Goal: Task Accomplishment & Management: Manage account settings

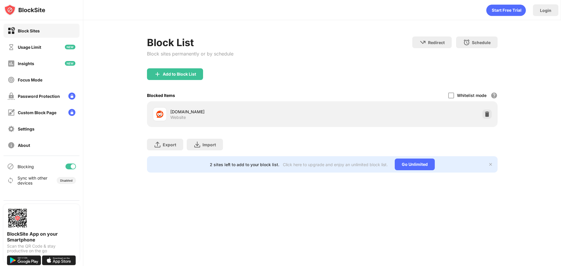
click at [179, 112] on div "[DOMAIN_NAME]" at bounding box center [246, 112] width 152 height 6
click at [189, 77] on div "Add to Block List" at bounding box center [175, 74] width 56 height 12
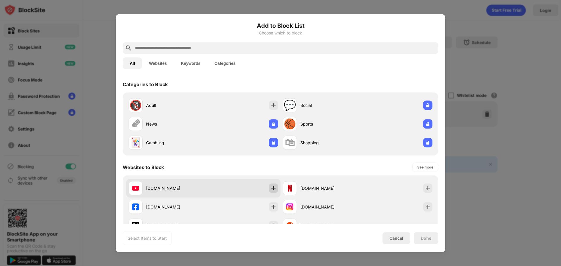
click at [274, 185] on div at bounding box center [273, 187] width 9 height 9
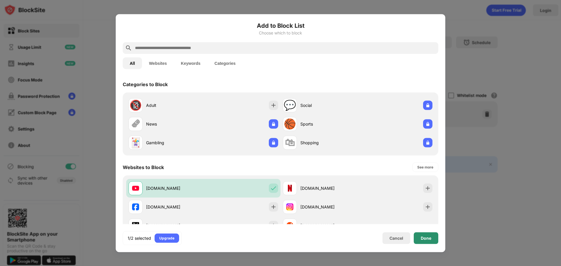
click at [433, 240] on div "Done" at bounding box center [426, 238] width 25 height 12
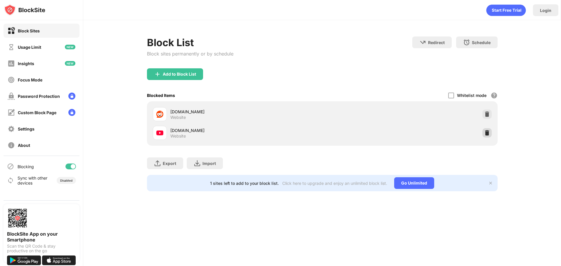
drag, startPoint x: 483, startPoint y: 129, endPoint x: 486, endPoint y: 132, distance: 4.3
click at [484, 129] on div at bounding box center [486, 132] width 9 height 9
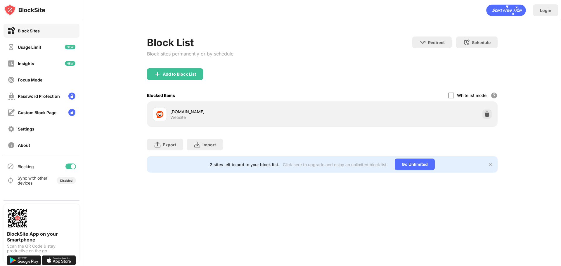
click at [491, 109] on div "[DOMAIN_NAME] Website" at bounding box center [322, 114] width 344 height 19
click at [487, 109] on div "[DOMAIN_NAME] Website" at bounding box center [322, 114] width 344 height 19
click at [486, 109] on div "[DOMAIN_NAME] Website" at bounding box center [322, 114] width 344 height 19
click at [485, 112] on img at bounding box center [487, 114] width 6 height 6
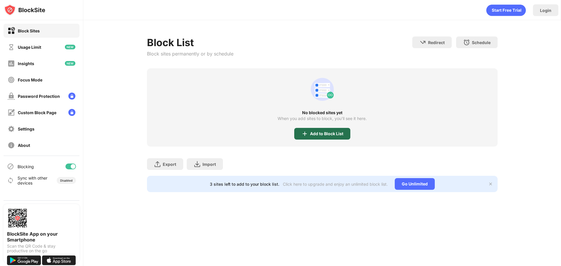
click at [318, 134] on div "Add to Block List" at bounding box center [326, 133] width 33 height 5
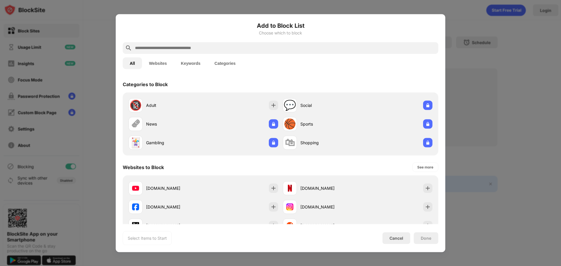
click at [149, 49] on input "text" at bounding box center [284, 47] width 301 height 7
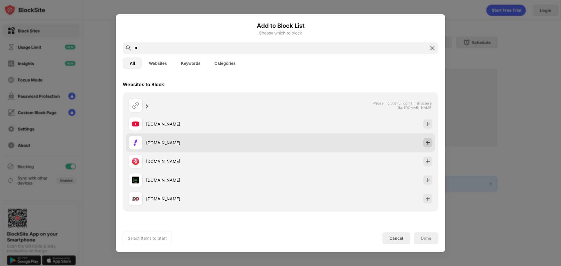
type input "*"
click at [423, 139] on div at bounding box center [427, 142] width 9 height 9
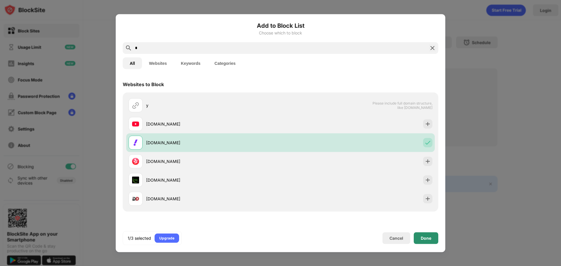
click at [429, 243] on div "Done" at bounding box center [426, 238] width 25 height 12
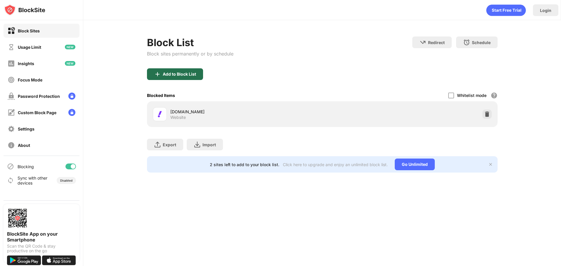
click at [165, 70] on div "Add to Block List" at bounding box center [175, 74] width 56 height 12
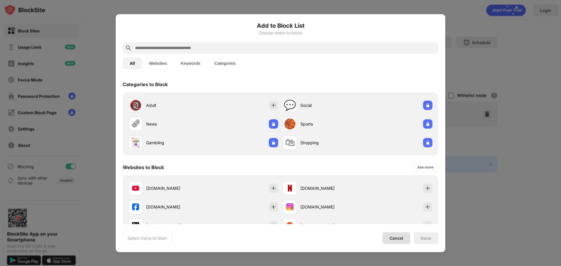
click at [394, 236] on div "Cancel" at bounding box center [396, 238] width 14 height 5
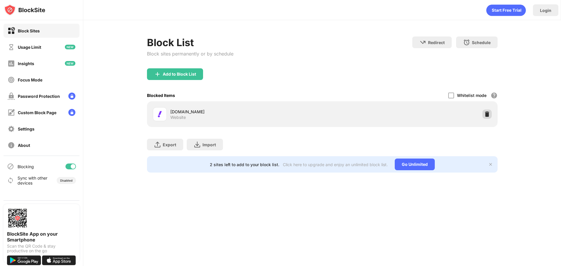
click at [486, 115] on img at bounding box center [487, 114] width 6 height 6
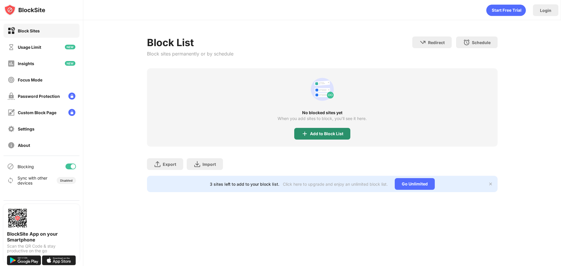
click at [343, 129] on div "Add to Block List" at bounding box center [322, 134] width 56 height 12
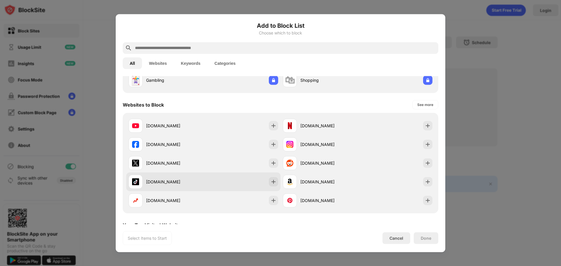
scroll to position [88, 0]
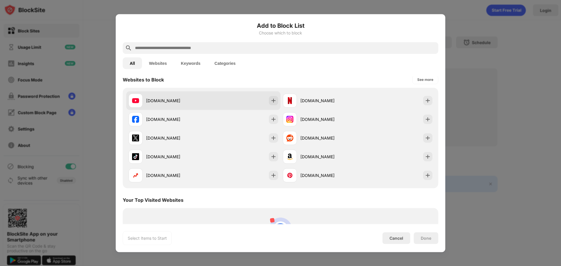
click at [214, 97] on div "[DOMAIN_NAME]" at bounding box center [203, 100] width 154 height 19
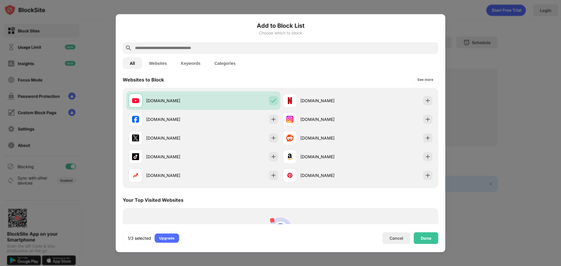
click at [412, 230] on div "Add to Block List Choose which to block All Websites Keywords Categories Catego…" at bounding box center [280, 133] width 315 height 224
click at [429, 238] on div "Done" at bounding box center [426, 238] width 11 height 5
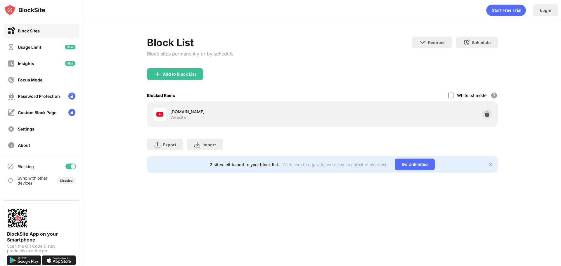
click at [295, 113] on div "[DOMAIN_NAME]" at bounding box center [246, 112] width 152 height 6
click at [185, 109] on div "[DOMAIN_NAME]" at bounding box center [246, 112] width 152 height 6
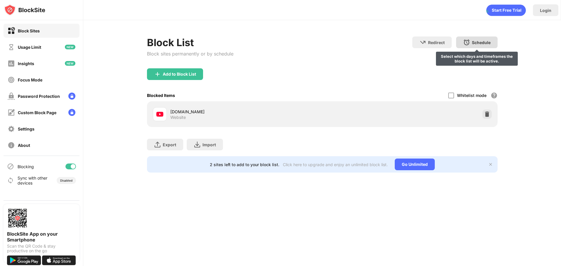
click at [476, 37] on div "Schedule Select which days and timeframes the block list will be active." at bounding box center [476, 43] width 41 height 12
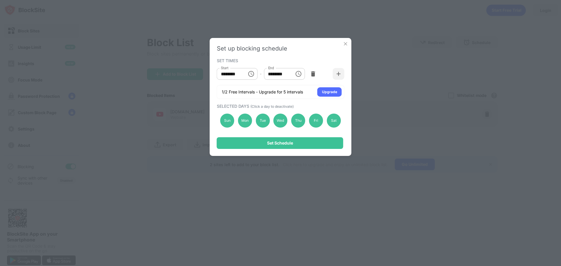
click at [342, 41] on div "Set up blocking schedule SET TIMES Start ******** Start - End ******** End 1/2 …" at bounding box center [281, 97] width 142 height 118
click at [345, 41] on img at bounding box center [346, 44] width 6 height 6
